Goal: Task Accomplishment & Management: Manage account settings

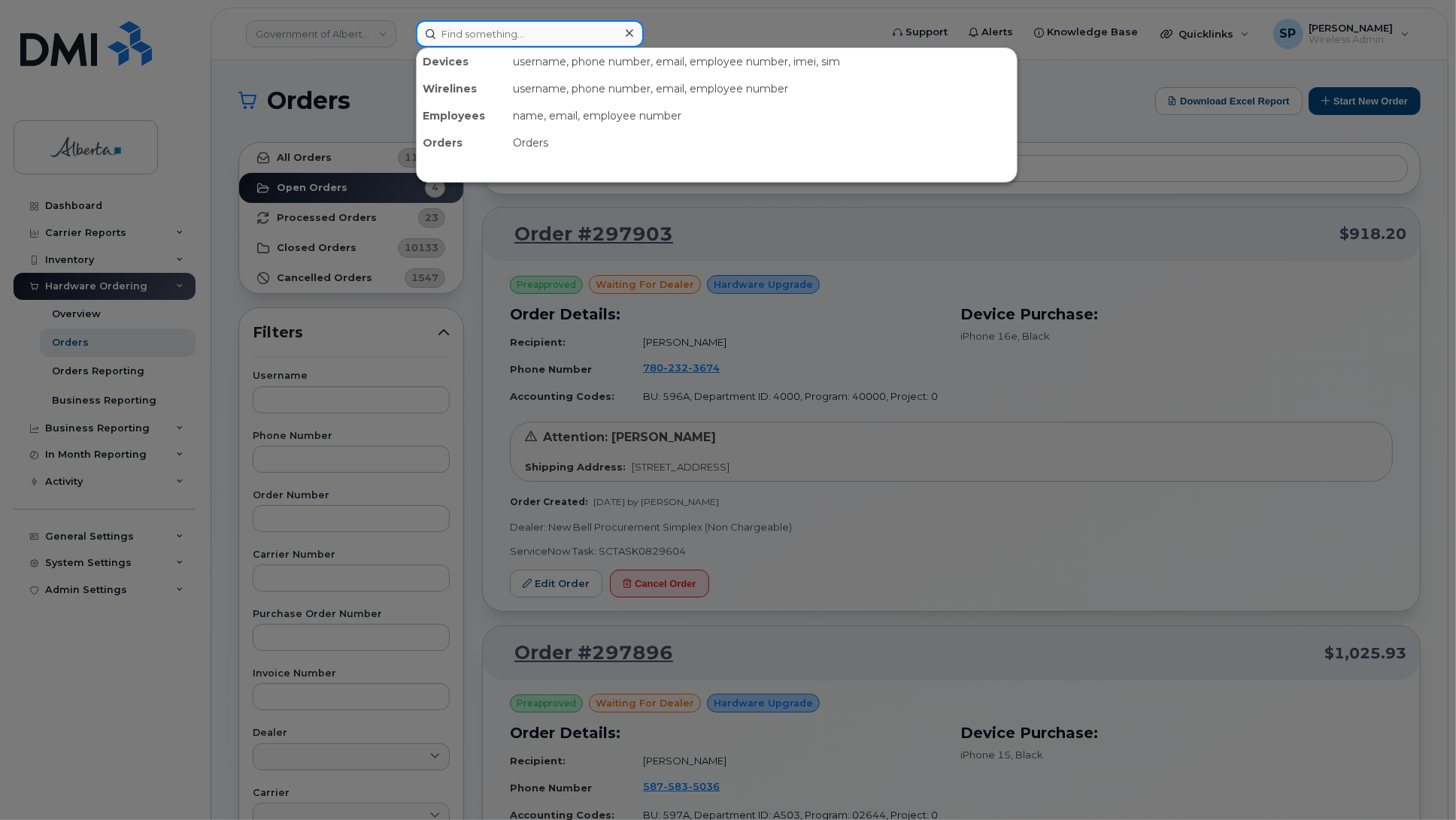
click at [542, 27] on input at bounding box center [530, 33] width 228 height 27
paste input "5875450300"
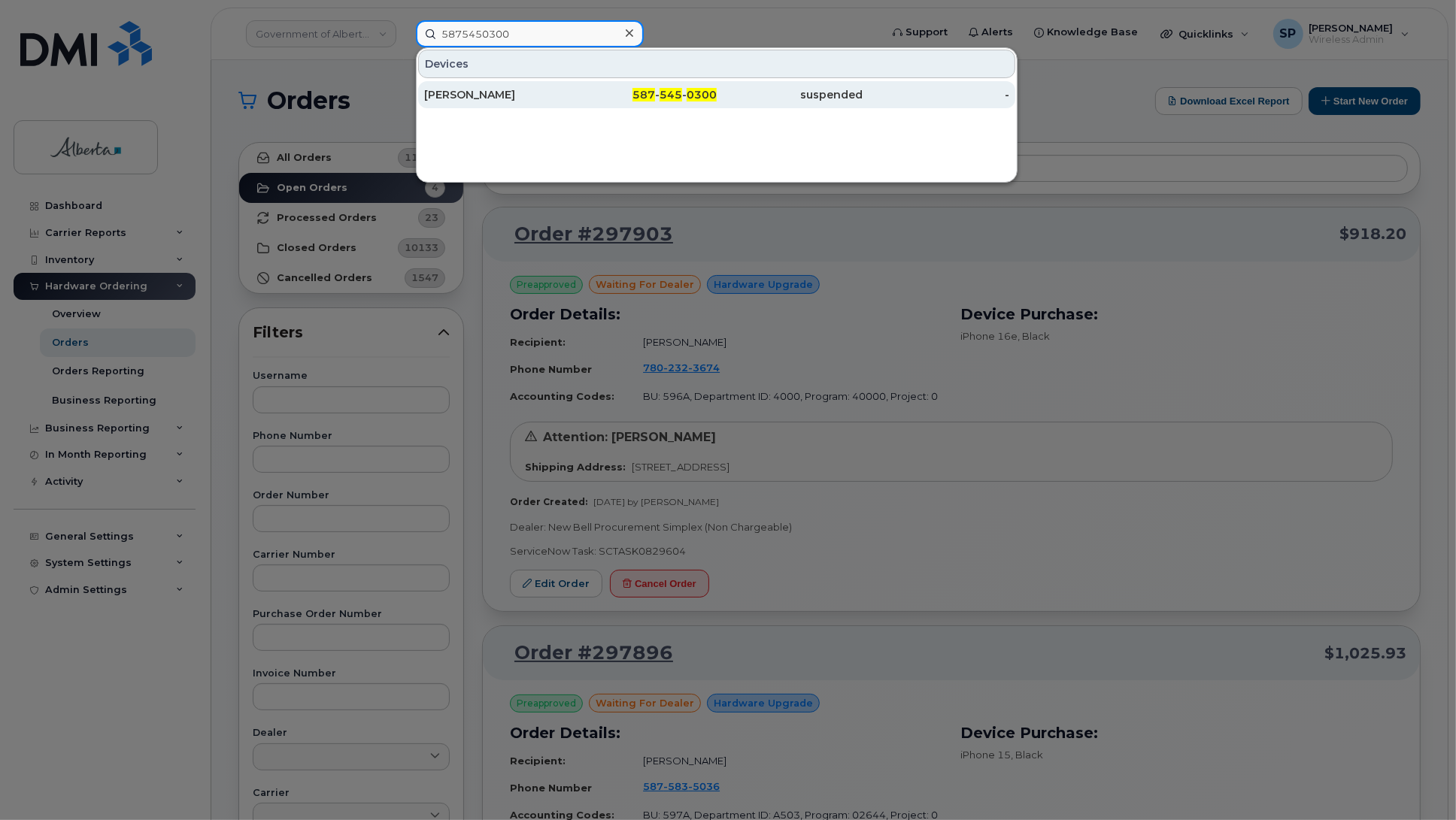
type input "5875450300"
click at [493, 96] on div "[PERSON_NAME]" at bounding box center [497, 94] width 147 height 15
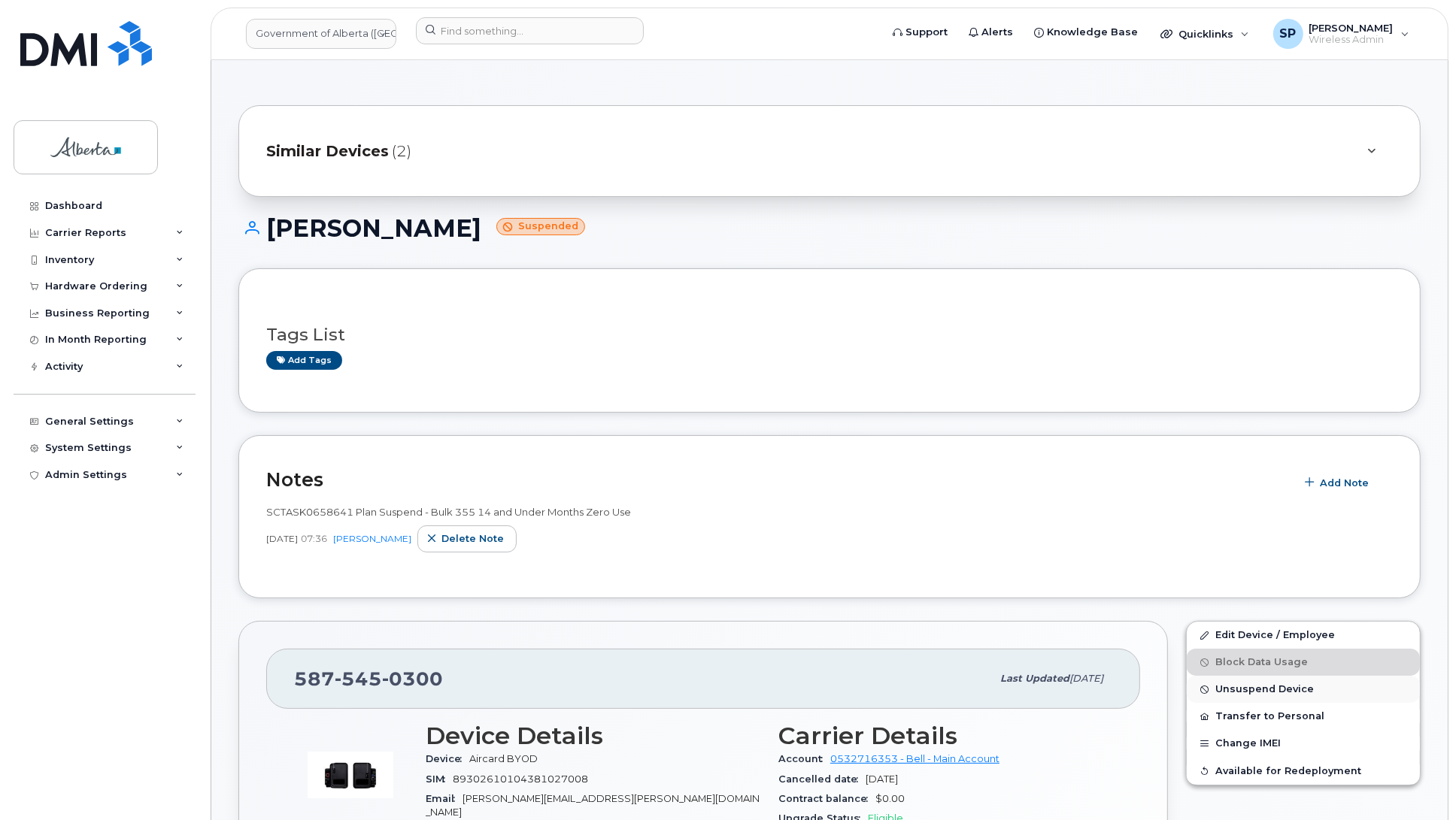
click at [1239, 692] on span "Unsuspend Device" at bounding box center [1265, 690] width 99 height 11
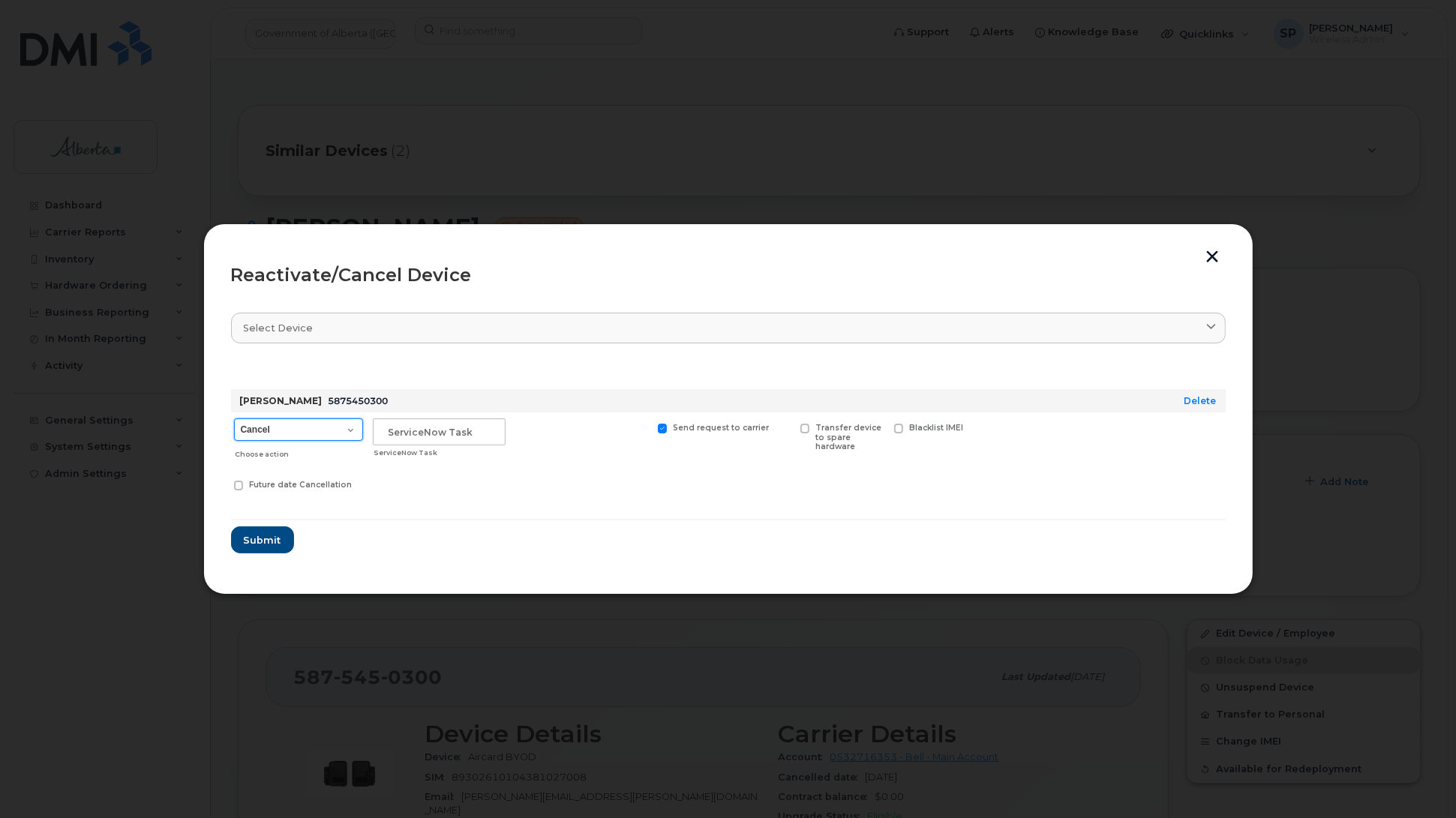
click at [310, 431] on select "Cancel Suspend - Extend Suspension Reactivate" at bounding box center [298, 429] width 129 height 22
select select "[object Object]"
click at [234, 418] on select "Cancel Suspend - Extend Suspension Reactivate" at bounding box center [298, 429] width 129 height 22
click at [436, 426] on input "text" at bounding box center [439, 432] width 133 height 27
type input "R"
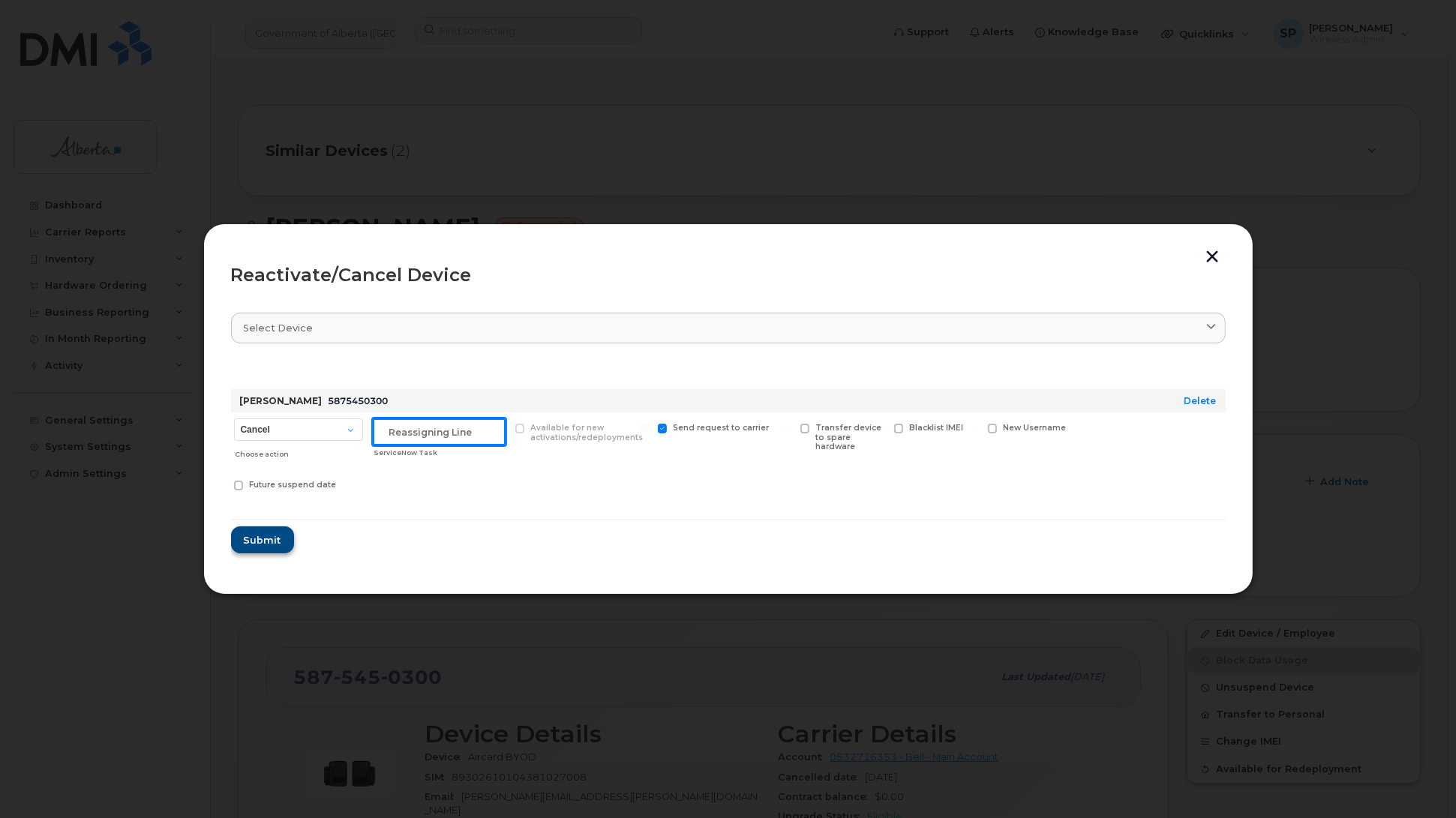
type input "Reassigning line"
click at [260, 537] on span "Submit" at bounding box center [262, 541] width 37 height 14
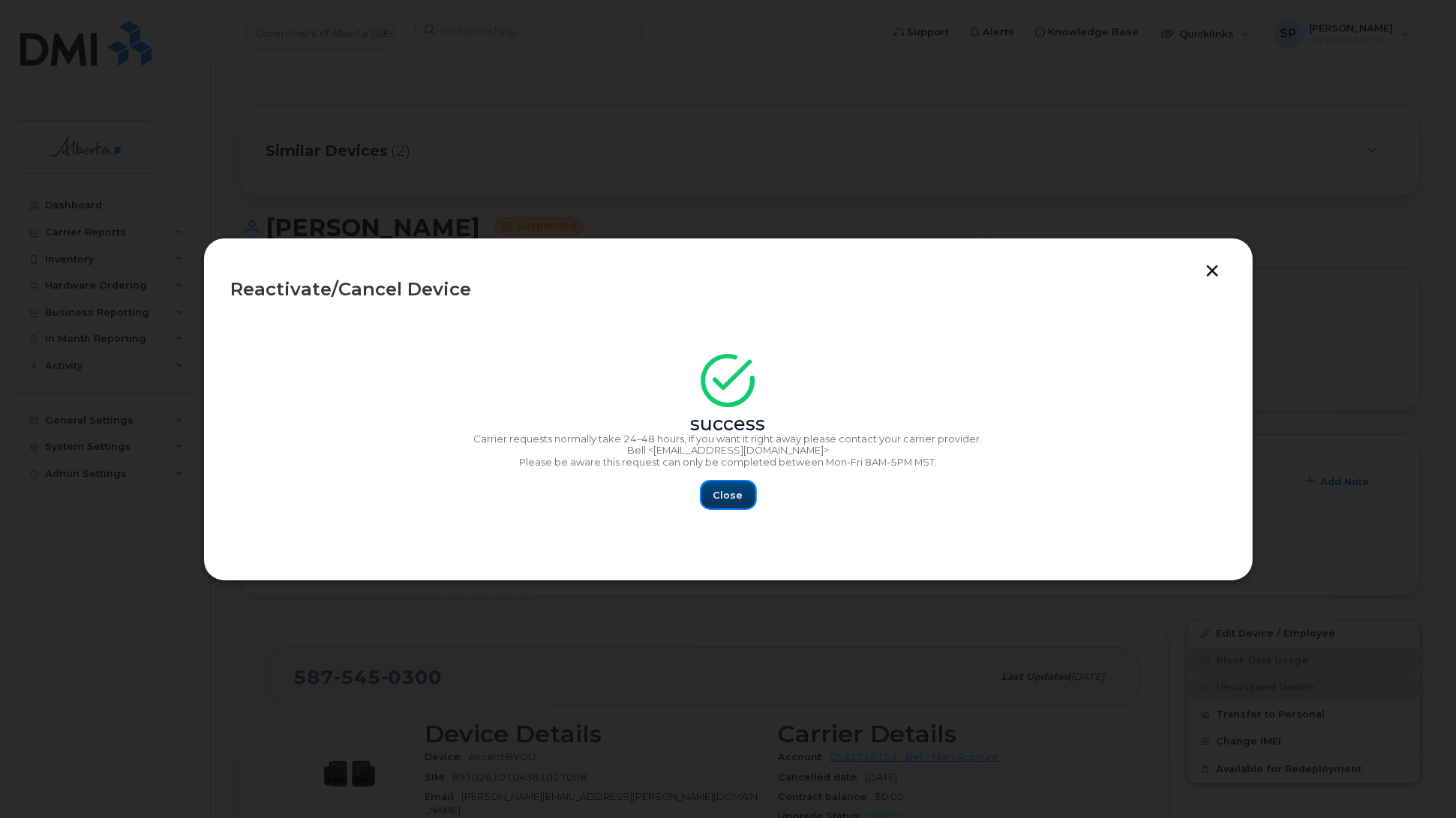
click at [724, 498] on span "Close" at bounding box center [728, 495] width 30 height 14
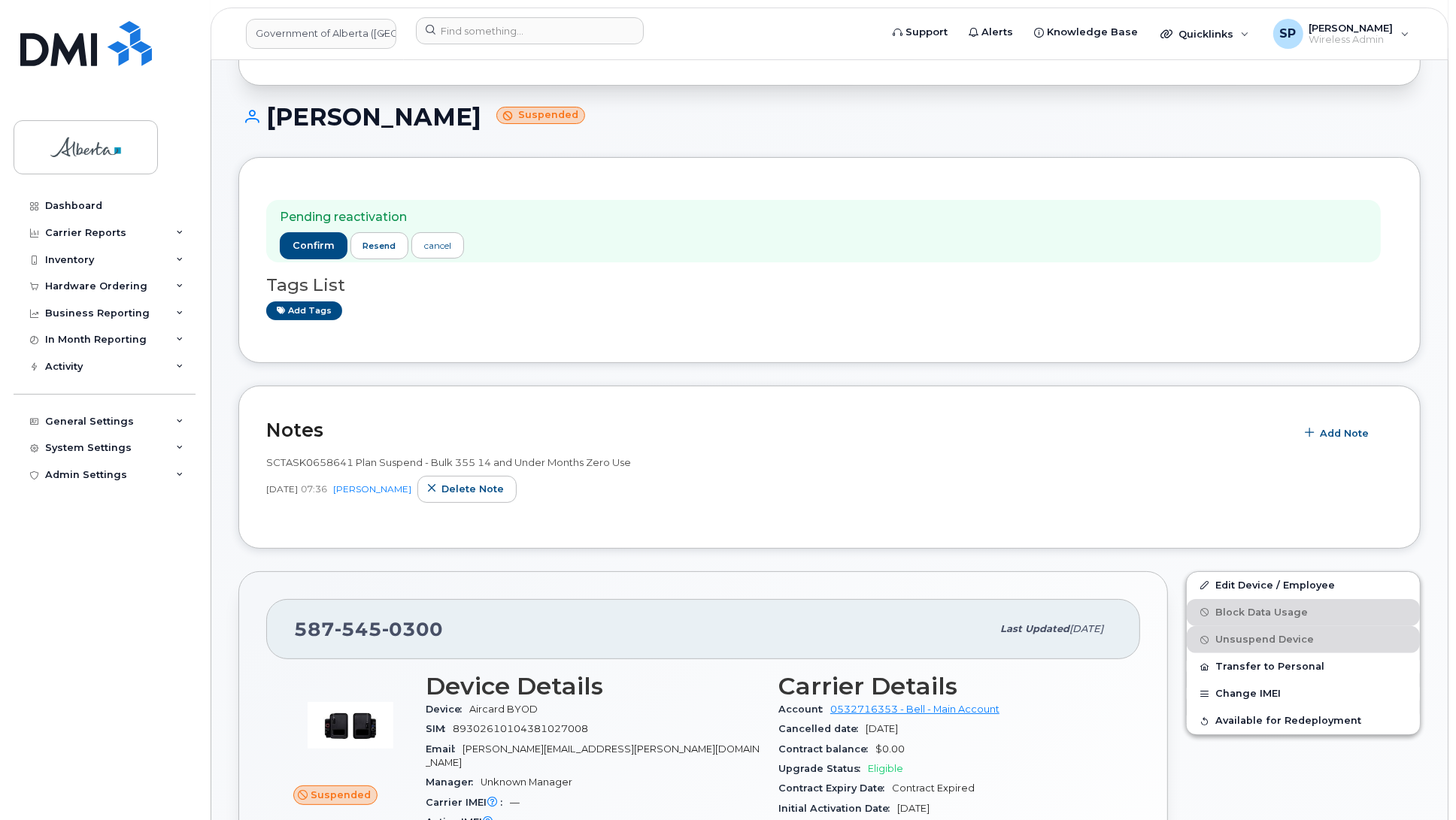
scroll to position [117, 0]
